Goal: Task Accomplishment & Management: Use online tool/utility

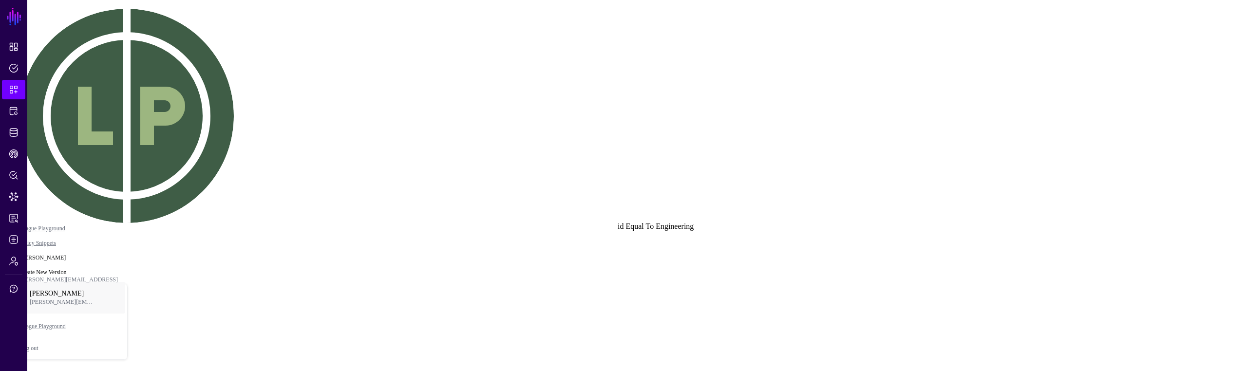
drag, startPoint x: 606, startPoint y: 244, endPoint x: 661, endPoint y: 257, distance: 56.7
drag, startPoint x: 643, startPoint y: 262, endPoint x: 578, endPoint y: 262, distance: 64.8
drag, startPoint x: 611, startPoint y: 253, endPoint x: 666, endPoint y: 240, distance: 56.1
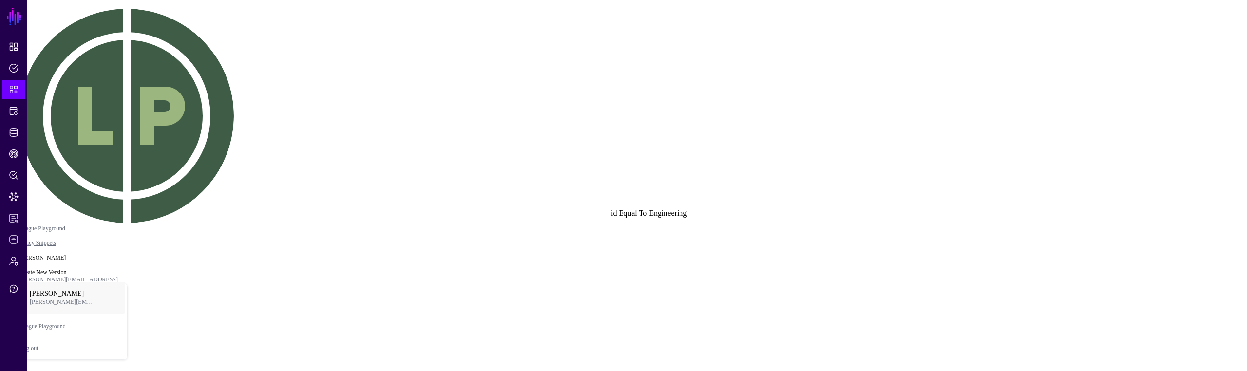
drag, startPoint x: 787, startPoint y: 296, endPoint x: 782, endPoint y: 256, distance: 39.7
drag, startPoint x: 458, startPoint y: 331, endPoint x: 391, endPoint y: 326, distance: 67.4
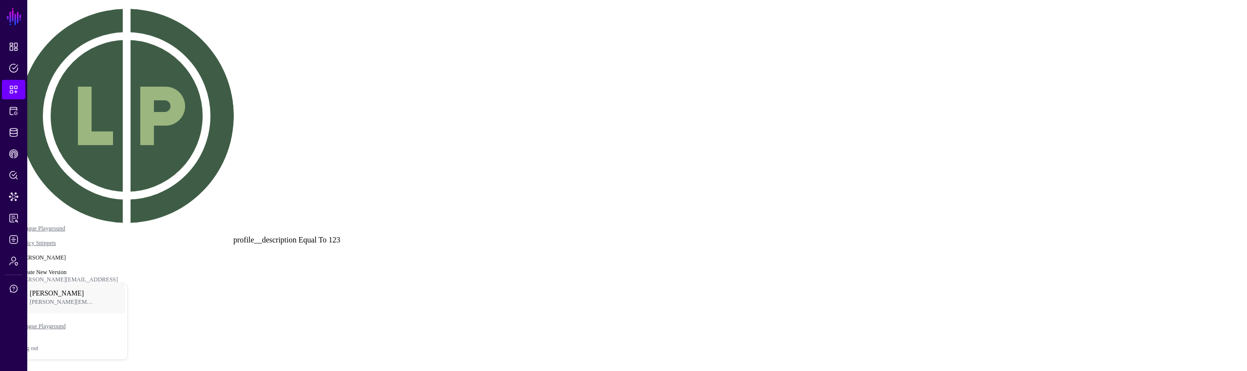
drag, startPoint x: 363, startPoint y: 268, endPoint x: 962, endPoint y: 210, distance: 602.0
click div "Equal To"
drag, startPoint x: 797, startPoint y: 253, endPoint x: 793, endPoint y: 269, distance: 16.5
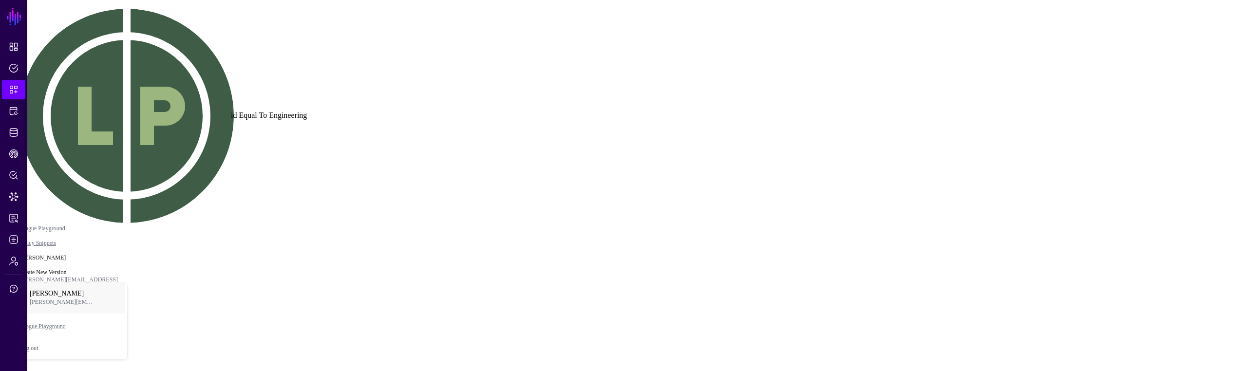
drag, startPoint x: 673, startPoint y: 227, endPoint x: 308, endPoint y: 136, distance: 376.6
drag, startPoint x: 720, startPoint y: 160, endPoint x: 695, endPoint y: 182, distance: 33.5
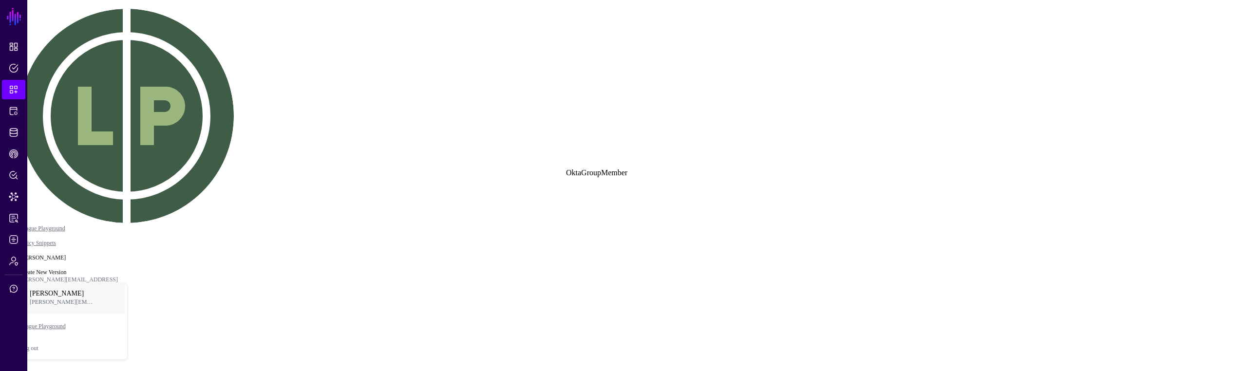
drag, startPoint x: 543, startPoint y: 230, endPoint x: 505, endPoint y: 268, distance: 53.7
drag, startPoint x: 498, startPoint y: 283, endPoint x: 591, endPoint y: 246, distance: 100.4
drag, startPoint x: 591, startPoint y: 287, endPoint x: 614, endPoint y: 291, distance: 22.7
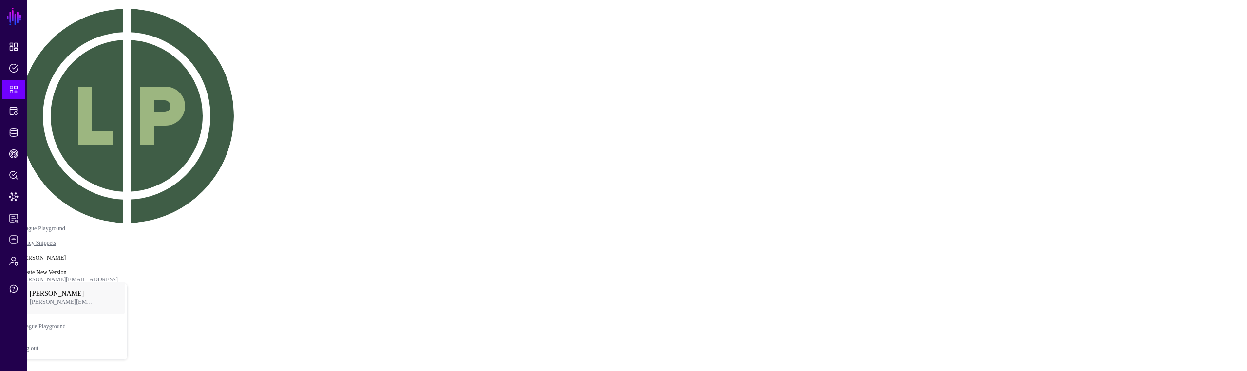
drag, startPoint x: 487, startPoint y: 285, endPoint x: 541, endPoint y: 283, distance: 54.6
drag, startPoint x: 632, startPoint y: 228, endPoint x: 669, endPoint y: 224, distance: 36.7
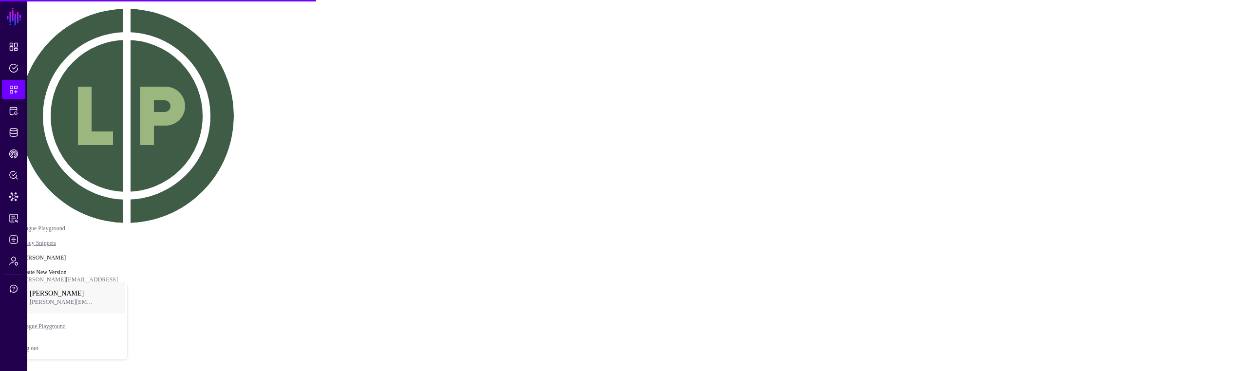
type textarea "****"
drag, startPoint x: 630, startPoint y: 219, endPoint x: 657, endPoint y: 301, distance: 85.5
drag, startPoint x: 617, startPoint y: 230, endPoint x: 638, endPoint y: 233, distance: 21.1
click div "id"
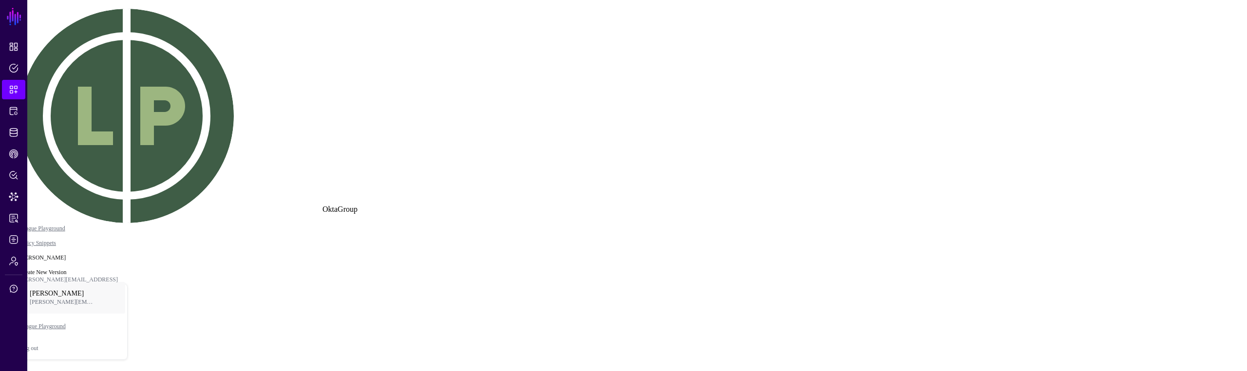
drag, startPoint x: 347, startPoint y: 236, endPoint x: 664, endPoint y: 254, distance: 317.6
drag, startPoint x: 760, startPoint y: 227, endPoint x: 757, endPoint y: 208, distance: 18.8
drag, startPoint x: 482, startPoint y: 192, endPoint x: 498, endPoint y: 196, distance: 16.5
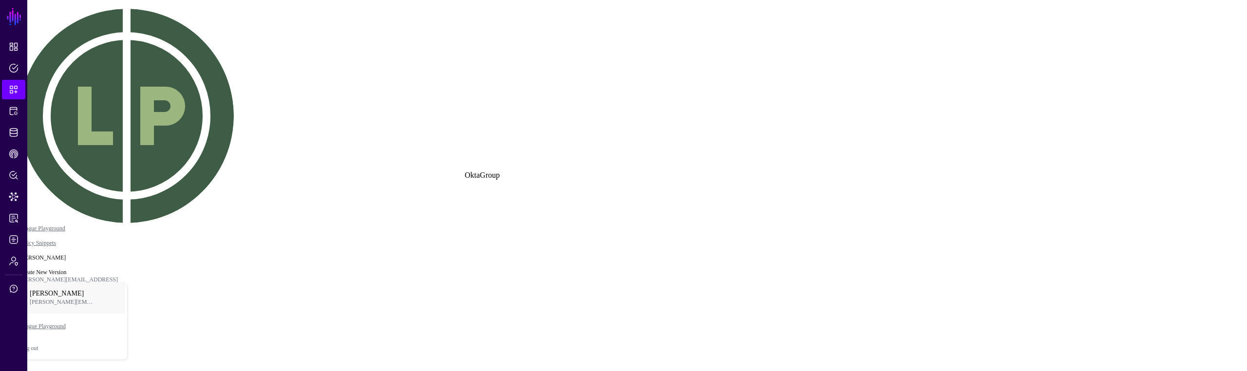
drag, startPoint x: 496, startPoint y: 161, endPoint x: 436, endPoint y: 165, distance: 60.0
drag, startPoint x: 483, startPoint y: 158, endPoint x: 446, endPoint y: 158, distance: 37.0
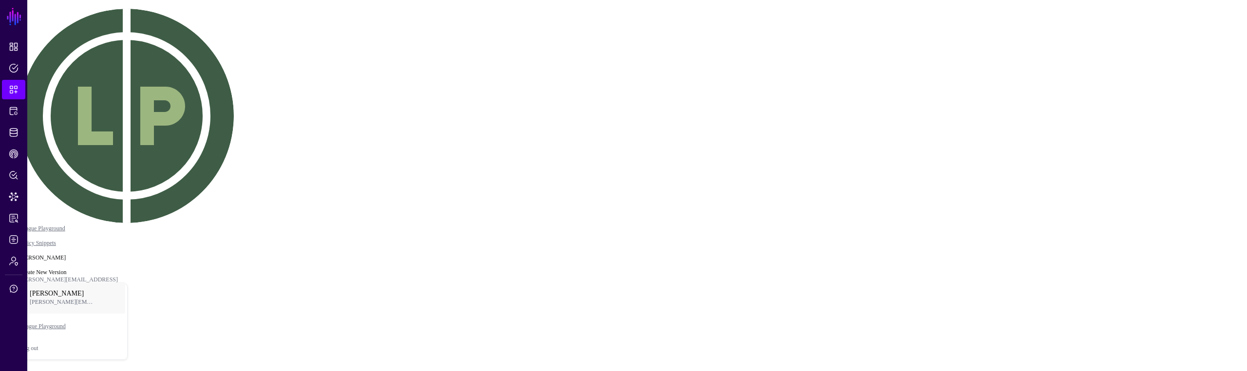
drag, startPoint x: 490, startPoint y: 160, endPoint x: 520, endPoint y: 164, distance: 30.0
drag, startPoint x: 501, startPoint y: 128, endPoint x: 440, endPoint y: 128, distance: 60.9
drag, startPoint x: 417, startPoint y: 259, endPoint x: 420, endPoint y: 254, distance: 5.7
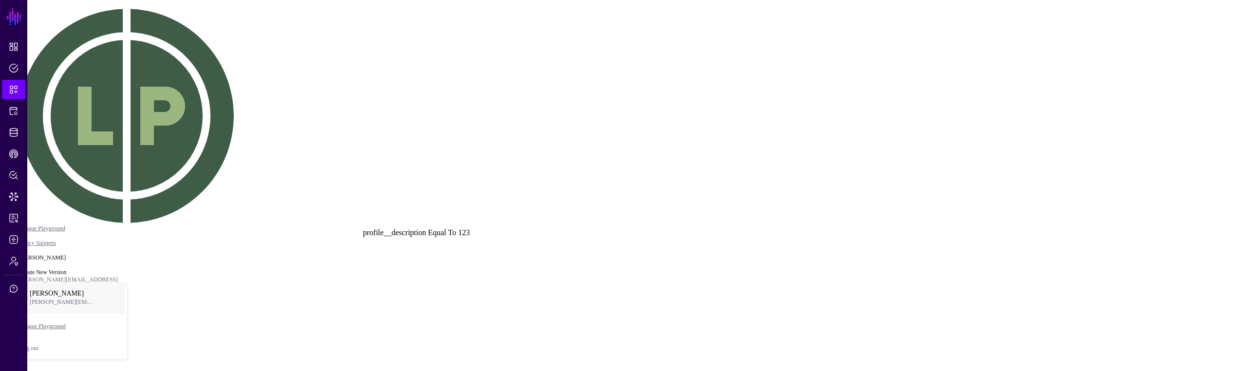
click div "Equal To"
drag, startPoint x: 434, startPoint y: 250, endPoint x: 405, endPoint y: 226, distance: 37.7
click div "profile__description"
drag, startPoint x: 391, startPoint y: 193, endPoint x: 414, endPoint y: 239, distance: 51.6
click div "Equal To"
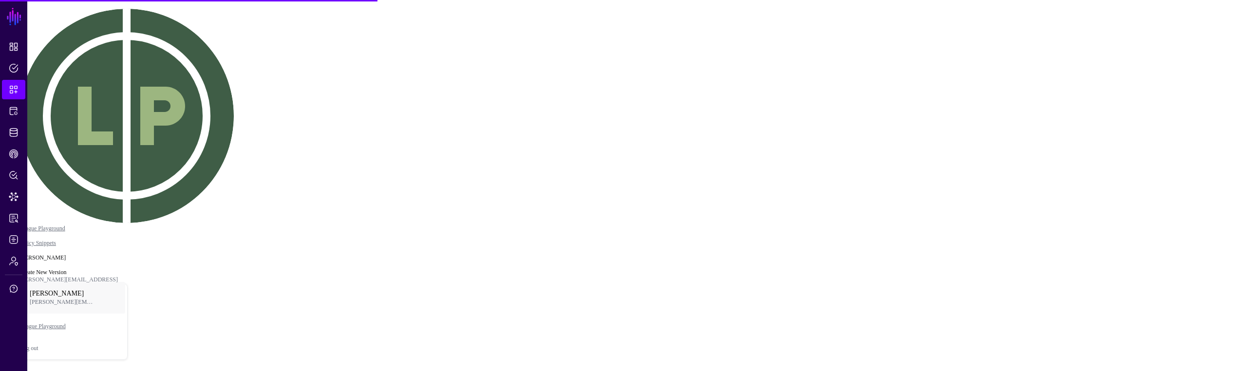
type textarea "****"
drag, startPoint x: 673, startPoint y: 223, endPoint x: 706, endPoint y: 291, distance: 76.0
drag, startPoint x: 585, startPoint y: 245, endPoint x: 642, endPoint y: 247, distance: 57.0
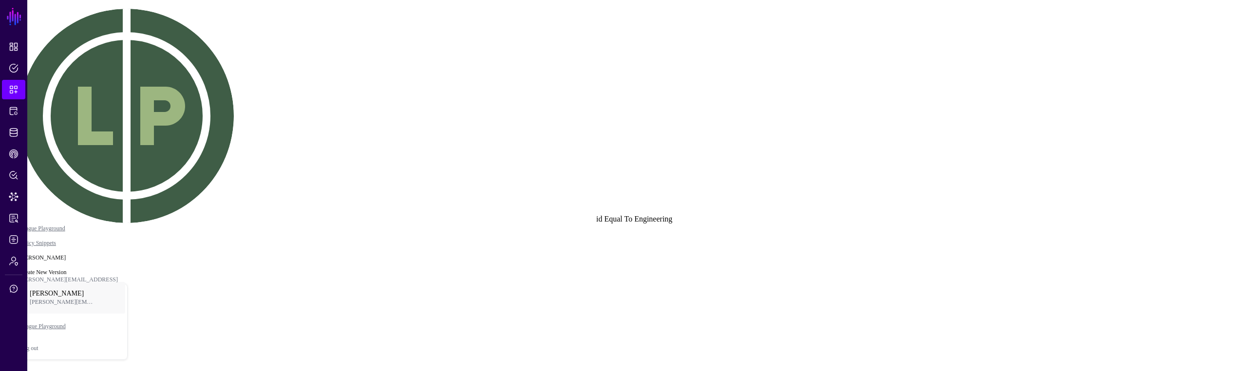
click div "Engineering"
drag, startPoint x: 599, startPoint y: 236, endPoint x: 715, endPoint y: 219, distance: 116.8
click div "Equal To"
type textarea "****"
drag, startPoint x: 813, startPoint y: 254, endPoint x: 898, endPoint y: 298, distance: 95.9
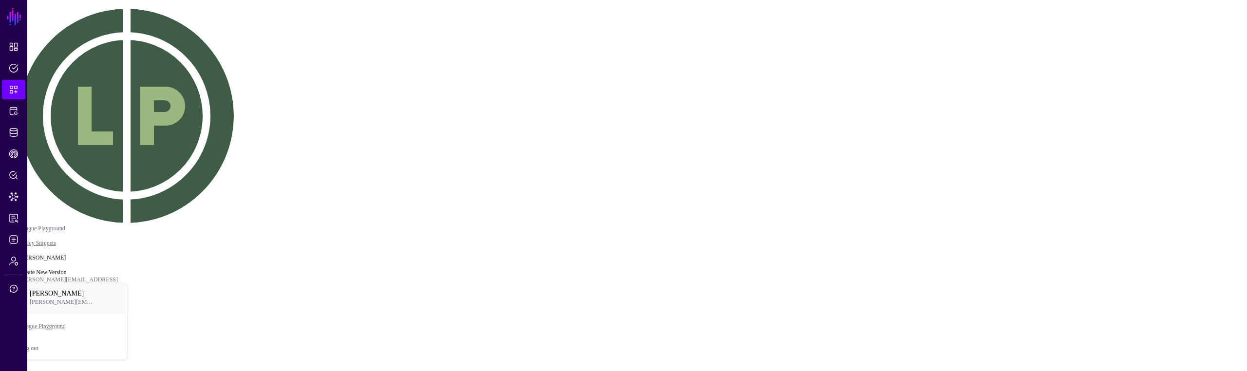
drag, startPoint x: 593, startPoint y: 276, endPoint x: 645, endPoint y: 272, distance: 51.8
drag, startPoint x: 785, startPoint y: 314, endPoint x: 790, endPoint y: 283, distance: 31.6
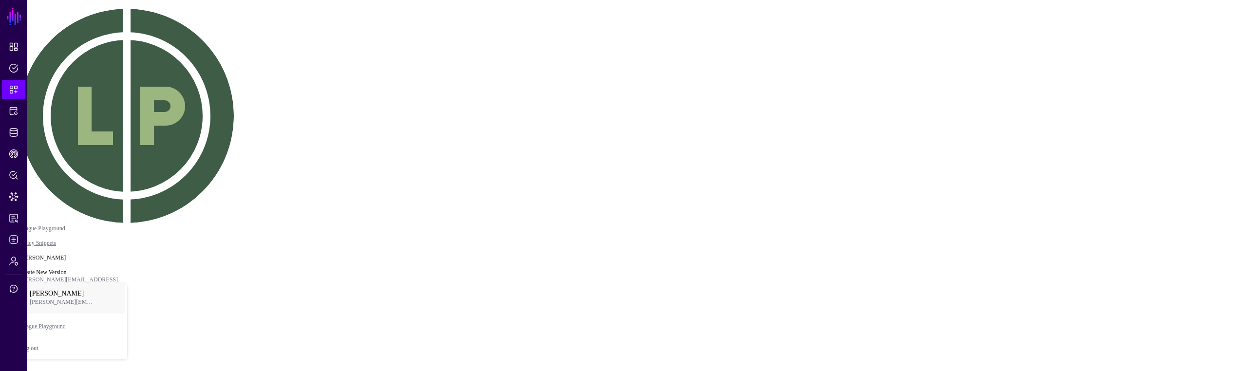
drag, startPoint x: 789, startPoint y: 280, endPoint x: 786, endPoint y: 267, distance: 13.0
type textarea "****"
drag, startPoint x: 516, startPoint y: 228, endPoint x: 597, endPoint y: 228, distance: 80.9
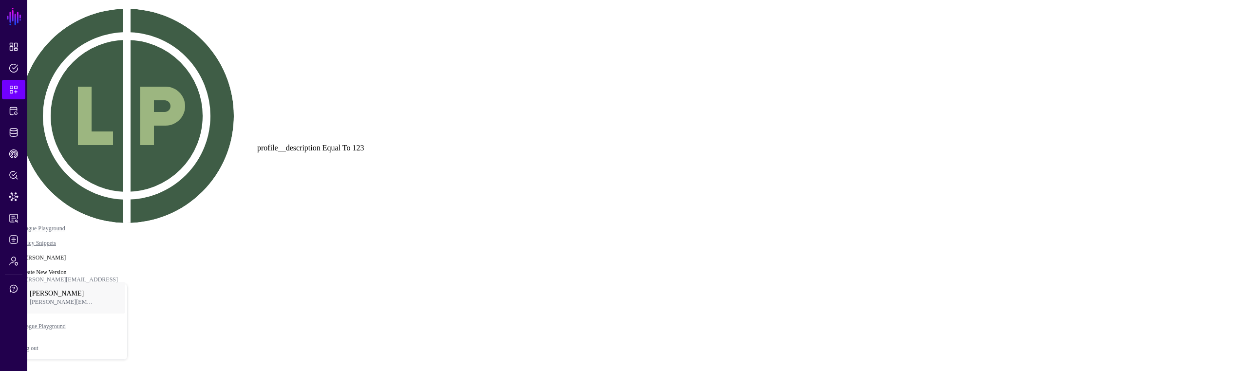
drag, startPoint x: 391, startPoint y: 224, endPoint x: 329, endPoint y: 167, distance: 84.5
click div "profile__description Equal To 123"
drag, startPoint x: 453, startPoint y: 261, endPoint x: 534, endPoint y: 252, distance: 81.3
drag, startPoint x: 531, startPoint y: 239, endPoint x: 615, endPoint y: 234, distance: 83.9
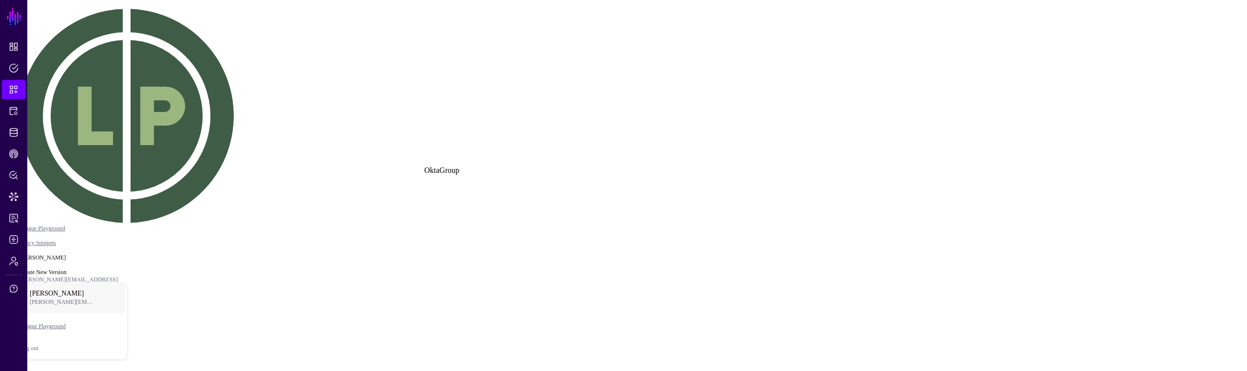
drag, startPoint x: 626, startPoint y: 242, endPoint x: 712, endPoint y: 233, distance: 86.2
click div "Equal To"
drag, startPoint x: 863, startPoint y: 252, endPoint x: 866, endPoint y: 239, distance: 13.5
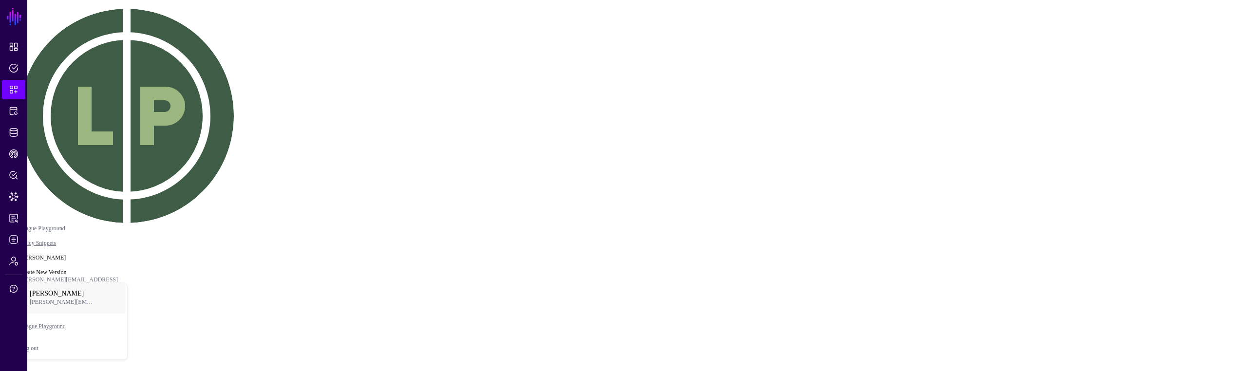
drag, startPoint x: 660, startPoint y: 247, endPoint x: 489, endPoint y: 221, distance: 173.0
drag, startPoint x: 432, startPoint y: 184, endPoint x: 509, endPoint y: 124, distance: 97.6
click div "Equal To"
drag, startPoint x: 543, startPoint y: 163, endPoint x: 586, endPoint y: 199, distance: 56.4
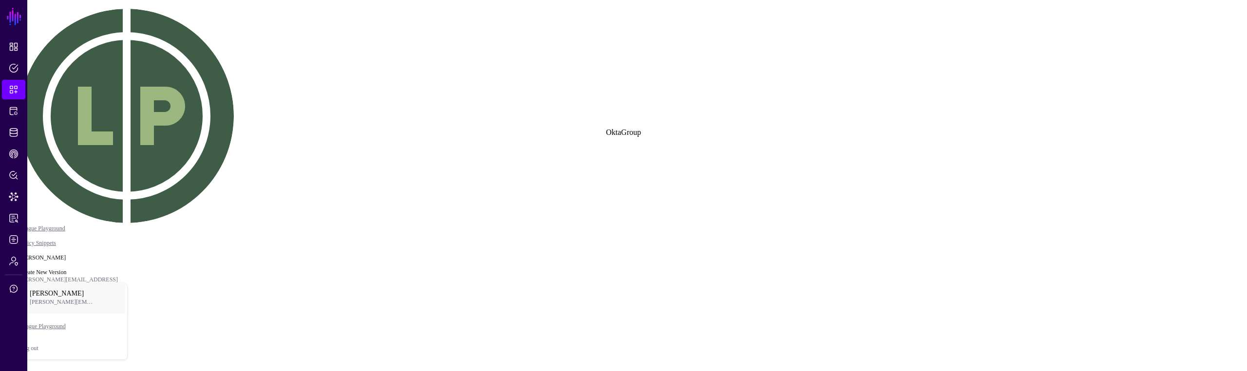
drag, startPoint x: 585, startPoint y: 200, endPoint x: 510, endPoint y: 172, distance: 79.8
click div "profile__description Equal To 123"
drag, startPoint x: 751, startPoint y: 254, endPoint x: 671, endPoint y: 225, distance: 85.5
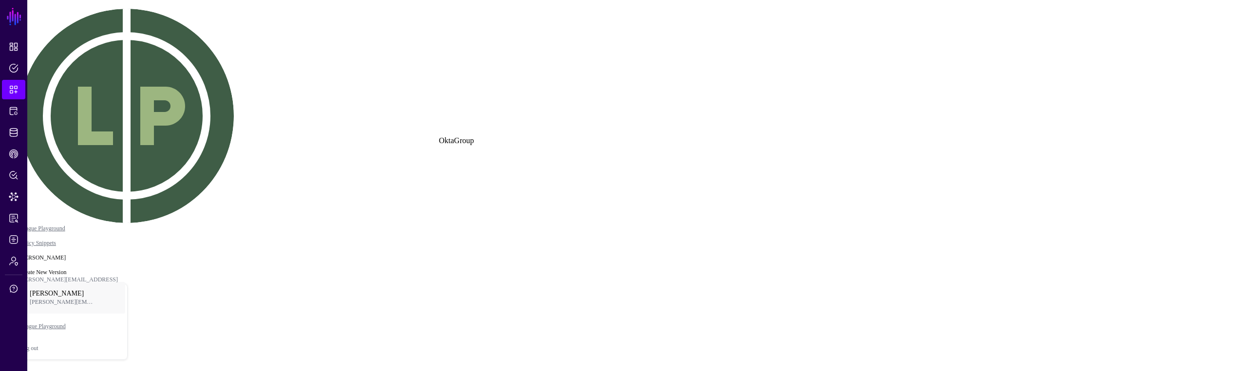
drag, startPoint x: 650, startPoint y: 193, endPoint x: 485, endPoint y: 169, distance: 166.4
drag, startPoint x: 728, startPoint y: 210, endPoint x: 602, endPoint y: 209, distance: 125.7
click div "Engineering"
drag, startPoint x: 684, startPoint y: 86, endPoint x: 687, endPoint y: 139, distance: 53.2
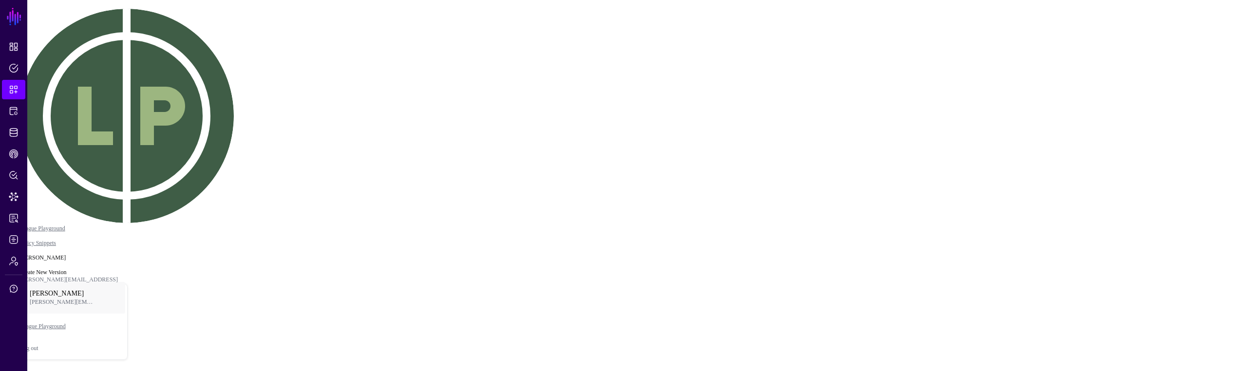
drag, startPoint x: 687, startPoint y: 139, endPoint x: 683, endPoint y: 148, distance: 9.8
drag, startPoint x: 684, startPoint y: 174, endPoint x: 682, endPoint y: 244, distance: 69.7
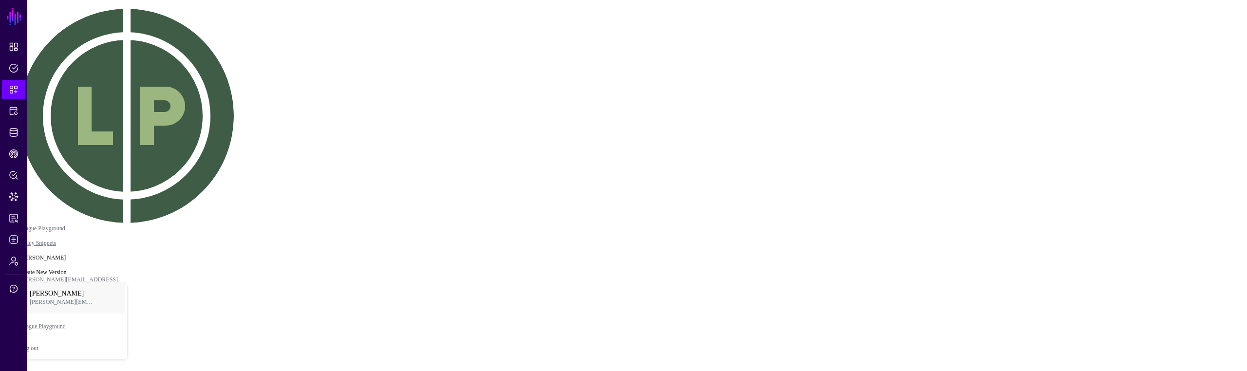
drag, startPoint x: 681, startPoint y: 197, endPoint x: 656, endPoint y: 120, distance: 80.6
drag, startPoint x: 673, startPoint y: 239, endPoint x: 647, endPoint y: 124, distance: 117.8
drag, startPoint x: 647, startPoint y: 124, endPoint x: 675, endPoint y: 180, distance: 62.7
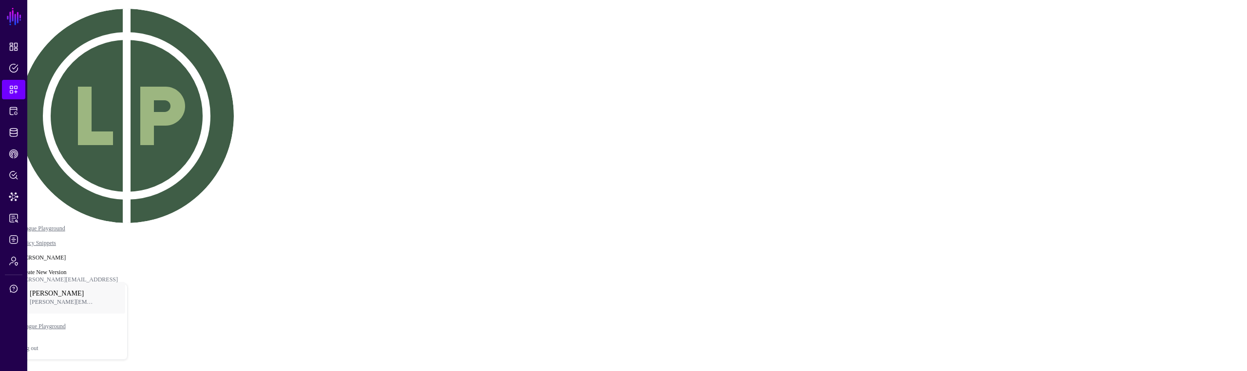
drag, startPoint x: 656, startPoint y: 165, endPoint x: 409, endPoint y: 139, distance: 248.3
drag, startPoint x: 509, startPoint y: 90, endPoint x: 516, endPoint y: 90, distance: 7.3
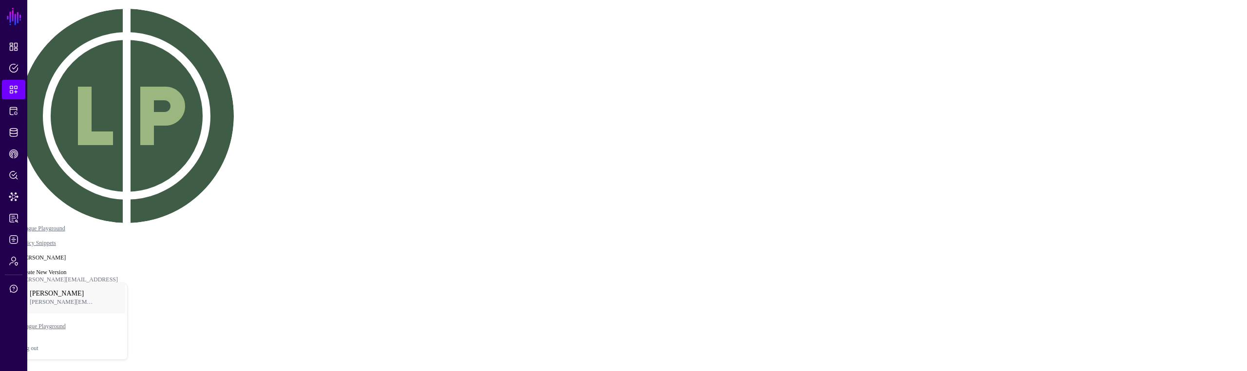
drag, startPoint x: 418, startPoint y: 139, endPoint x: 448, endPoint y: 136, distance: 29.9
drag, startPoint x: 503, startPoint y: 212, endPoint x: 492, endPoint y: 221, distance: 13.5
click div "Equal To"
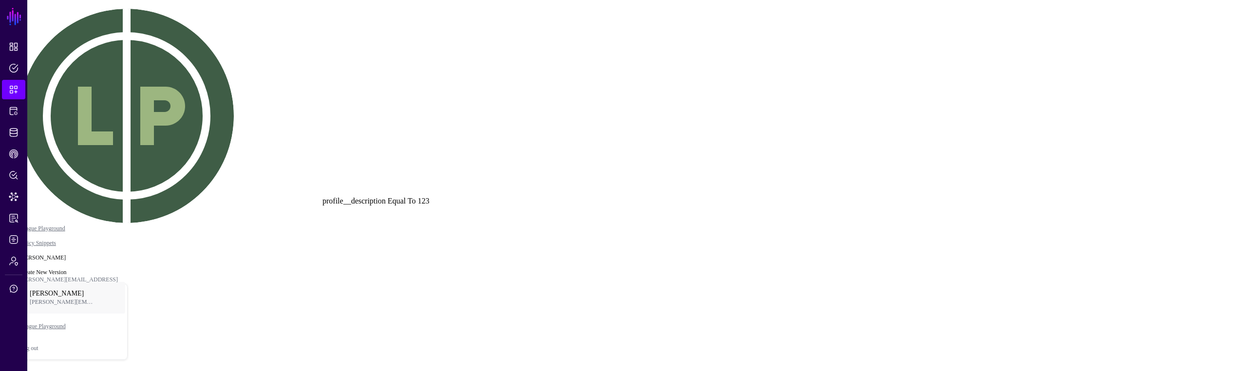
drag, startPoint x: 520, startPoint y: 224, endPoint x: 408, endPoint y: 223, distance: 111.6
click div "Equal To"
drag, startPoint x: 622, startPoint y: 210, endPoint x: 798, endPoint y: 179, distance: 179.5
click div "Equal To"
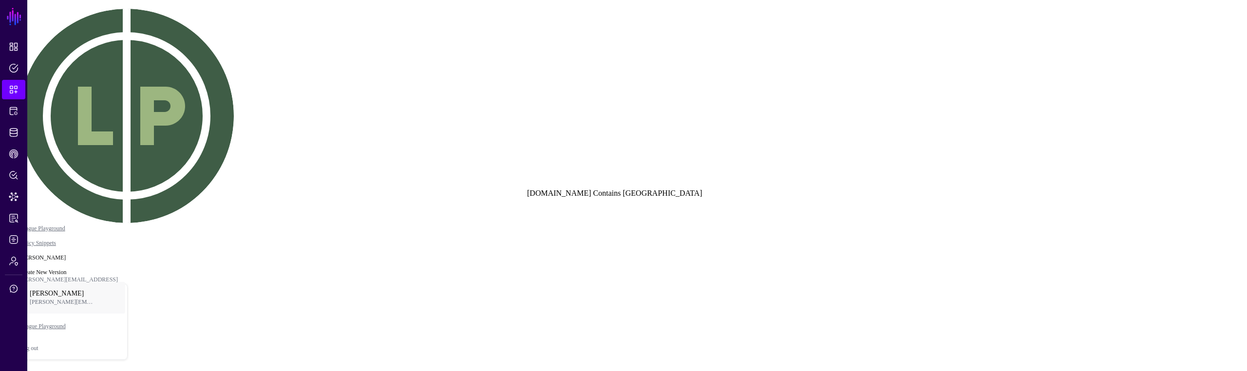
drag, startPoint x: 799, startPoint y: 89, endPoint x: 588, endPoint y: 216, distance: 246.3
click div "Contains"
drag, startPoint x: 742, startPoint y: 241, endPoint x: 725, endPoint y: 229, distance: 20.7
drag, startPoint x: 438, startPoint y: 161, endPoint x: 455, endPoint y: 196, distance: 39.4
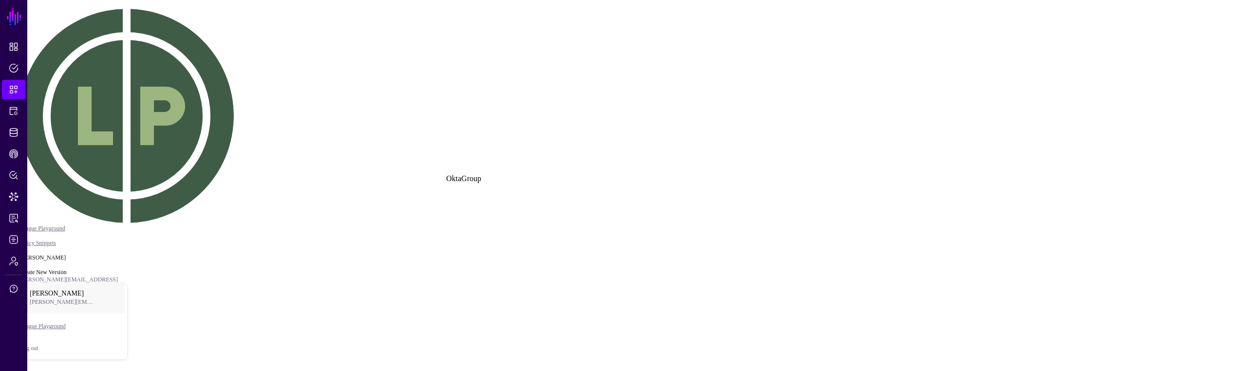
drag, startPoint x: 561, startPoint y: 79, endPoint x: 583, endPoint y: 90, distance: 24.8
drag, startPoint x: 507, startPoint y: 170, endPoint x: 506, endPoint y: 149, distance: 21.0
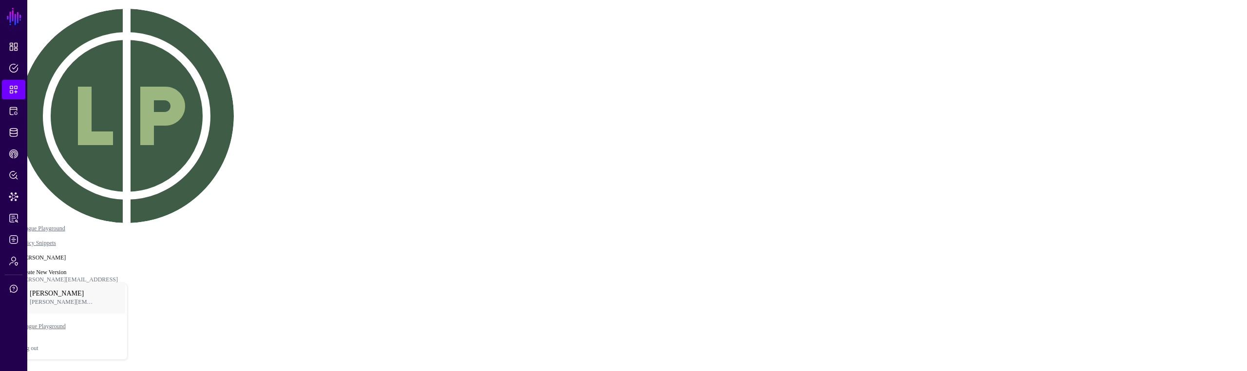
drag, startPoint x: 507, startPoint y: 163, endPoint x: 500, endPoint y: 170, distance: 10.3
drag, startPoint x: 504, startPoint y: 170, endPoint x: 471, endPoint y: 183, distance: 35.2
drag, startPoint x: 470, startPoint y: 185, endPoint x: 470, endPoint y: 176, distance: 8.8
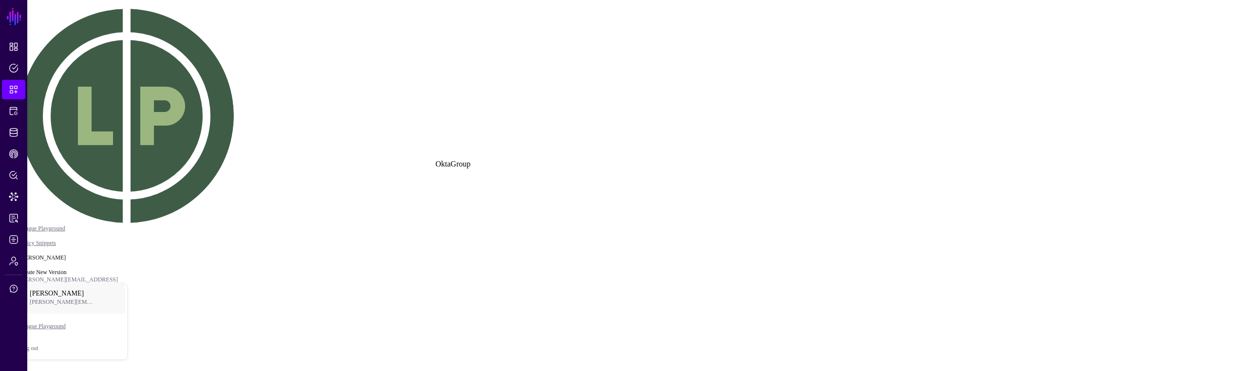
drag, startPoint x: 782, startPoint y: 171, endPoint x: 725, endPoint y: 205, distance: 65.7
click div "Equal To"
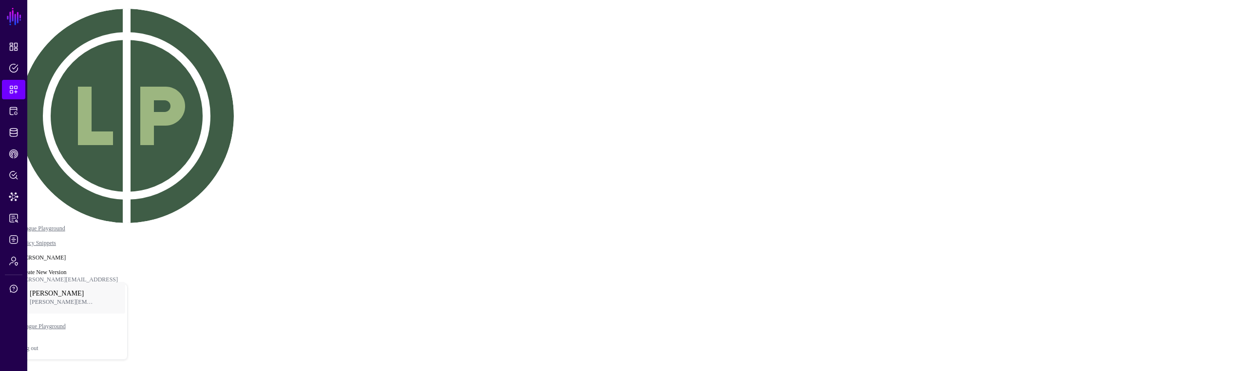
type textarea "****"
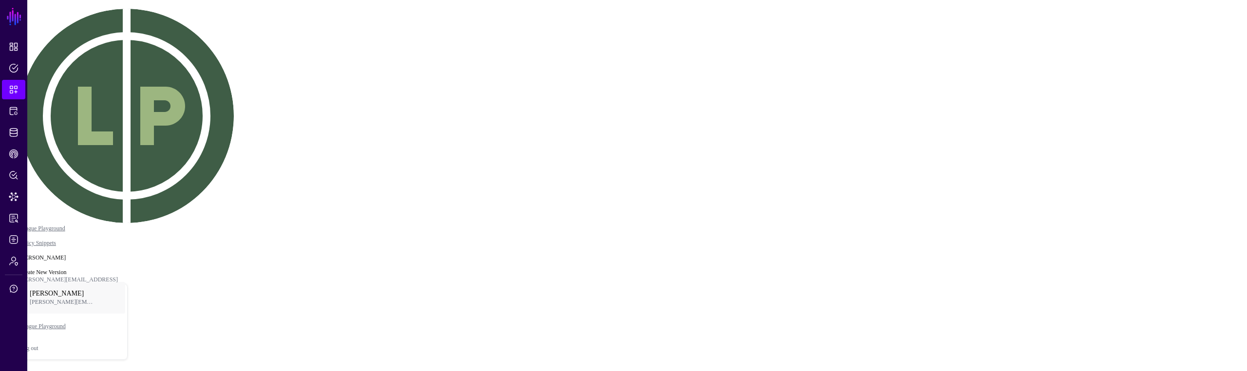
drag, startPoint x: 827, startPoint y: 206, endPoint x: 934, endPoint y: 202, distance: 107.2
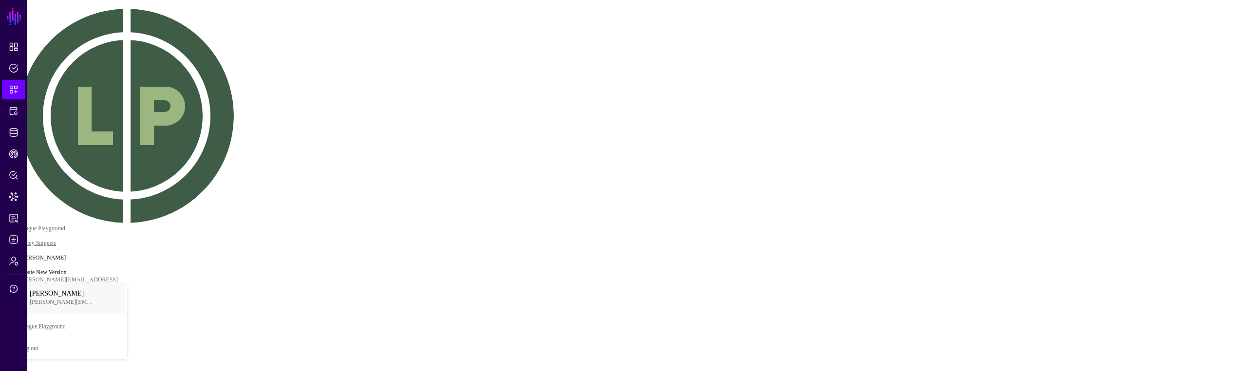
drag, startPoint x: 1213, startPoint y: 242, endPoint x: 1215, endPoint y: 232, distance: 9.9
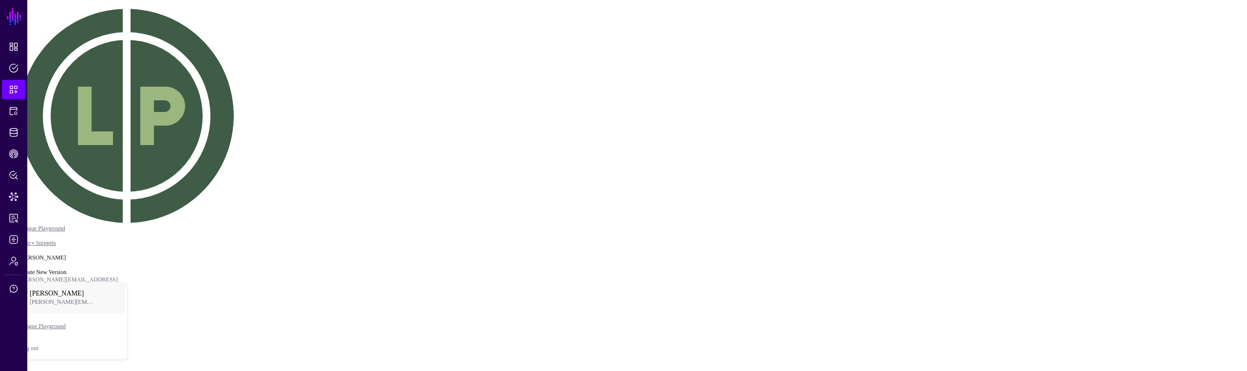
drag, startPoint x: 612, startPoint y: 174, endPoint x: 592, endPoint y: 186, distance: 23.6
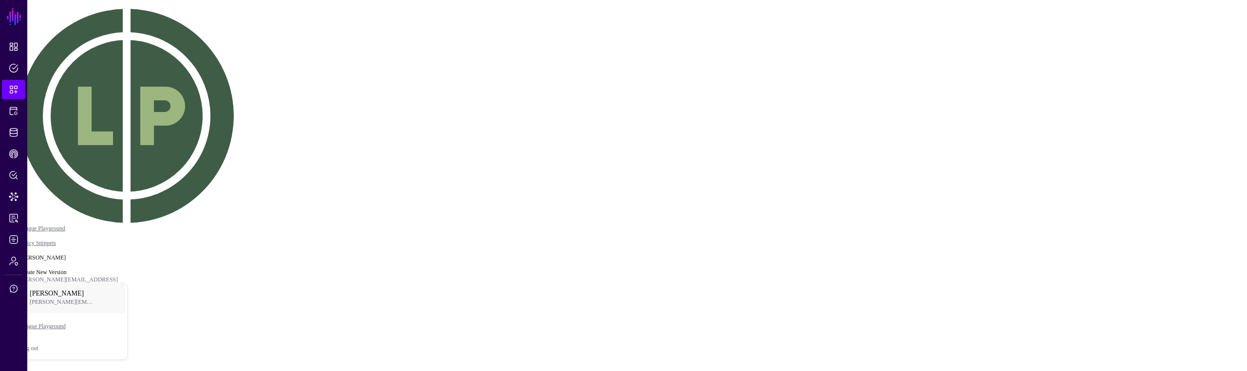
drag, startPoint x: 527, startPoint y: 143, endPoint x: 550, endPoint y: 143, distance: 23.4
type textarea "****"
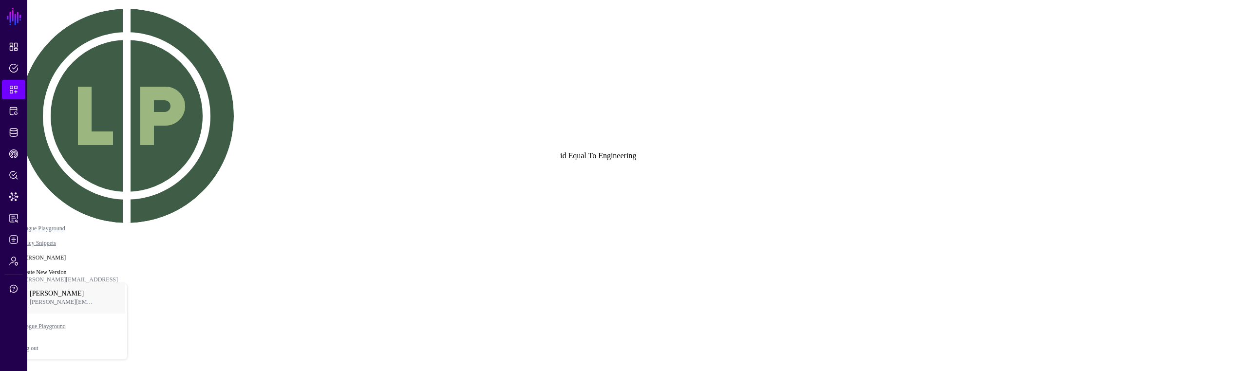
drag, startPoint x: 614, startPoint y: 177, endPoint x: 592, endPoint y: 206, distance: 36.1
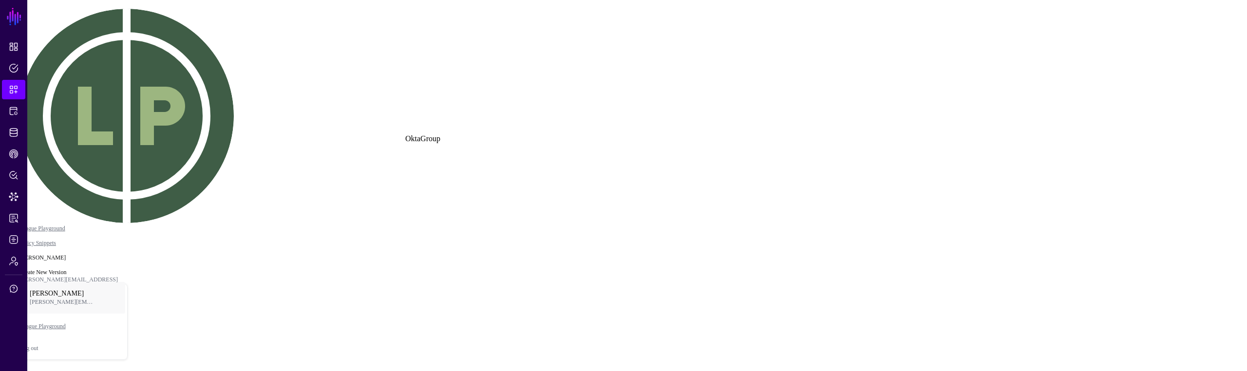
drag, startPoint x: 435, startPoint y: 162, endPoint x: 412, endPoint y: 158, distance: 24.1
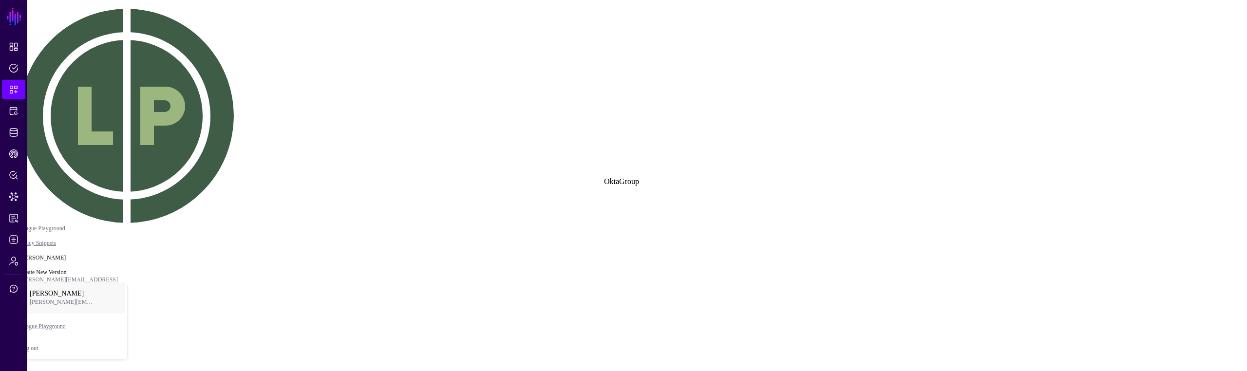
drag, startPoint x: 415, startPoint y: 158, endPoint x: 638, endPoint y: 205, distance: 228.4
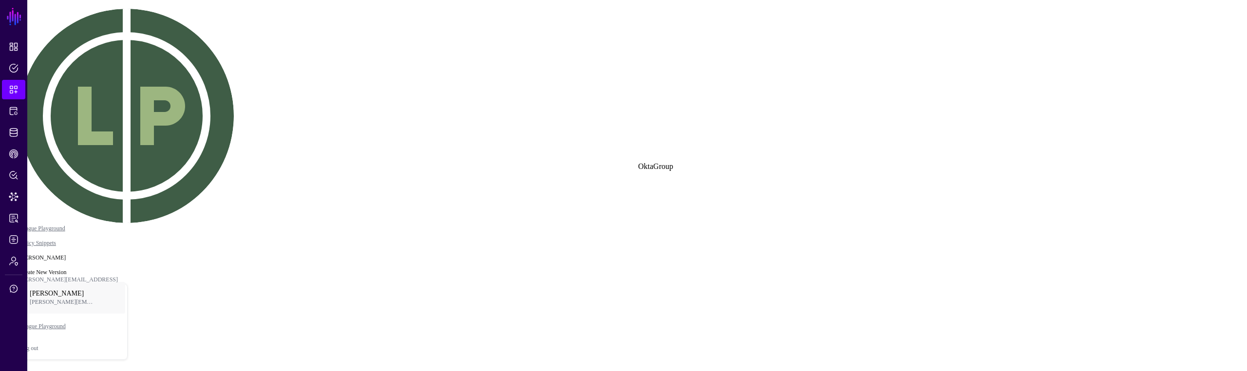
drag, startPoint x: 570, startPoint y: 170, endPoint x: 653, endPoint y: 194, distance: 86.6
drag, startPoint x: 654, startPoint y: 195, endPoint x: 447, endPoint y: 218, distance: 208.3
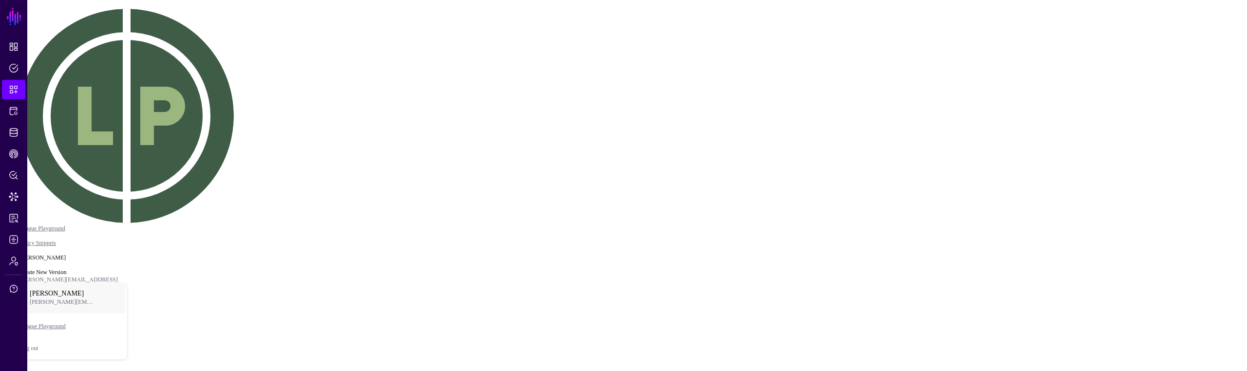
drag, startPoint x: 539, startPoint y: 219, endPoint x: 421, endPoint y: 182, distance: 123.7
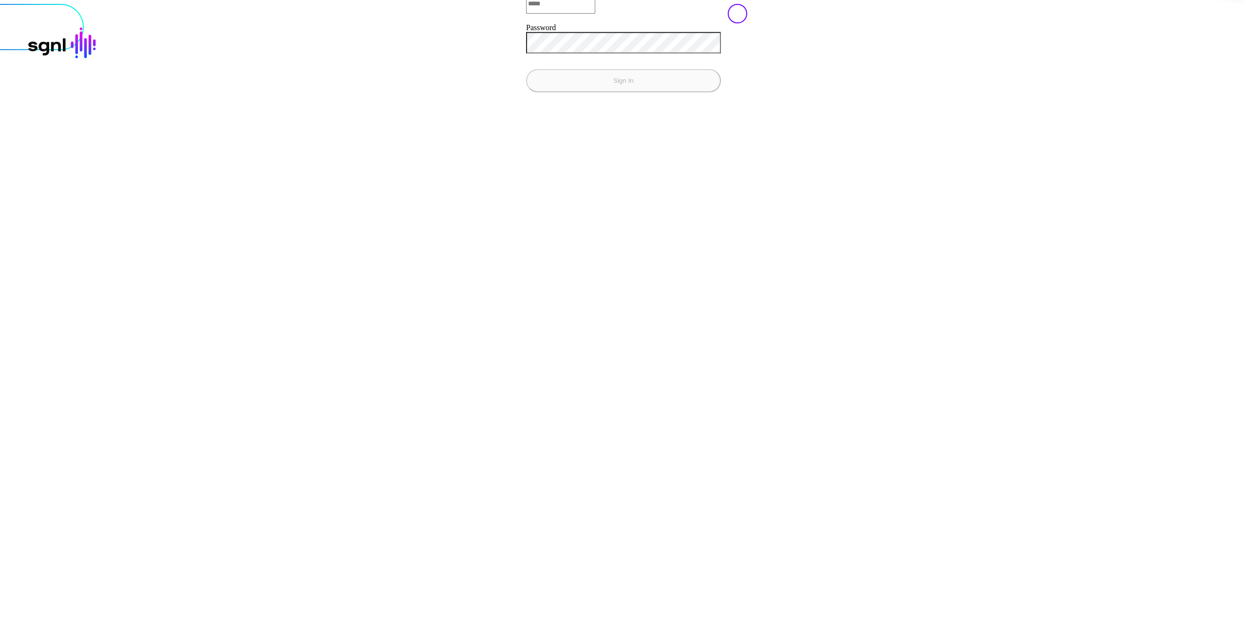
type input "**********"
